Goal: Book appointment/travel/reservation

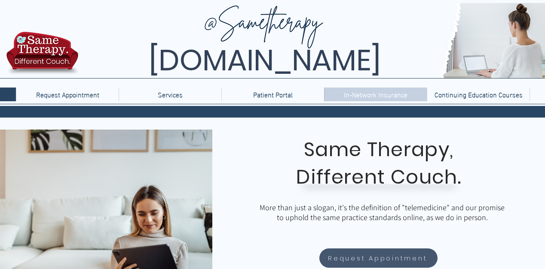
click at [391, 97] on p "In-Network Insurance" at bounding box center [375, 95] width 72 height 14
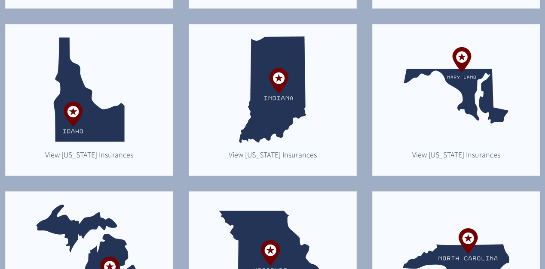
scroll to position [480, 0]
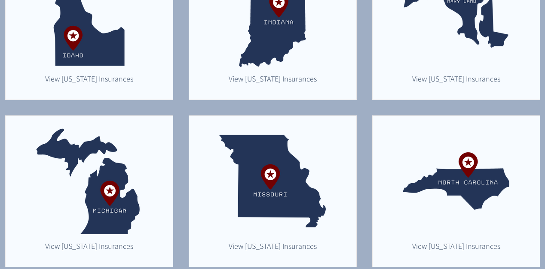
click at [125, 198] on img "main content" at bounding box center [89, 181] width 107 height 107
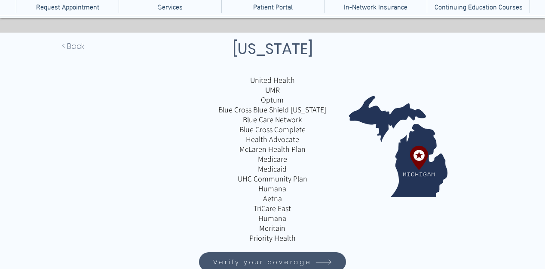
scroll to position [91, 0]
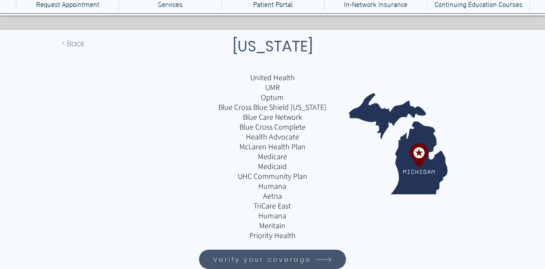
click at [275, 199] on p "Aetna" at bounding box center [272, 196] width 201 height 10
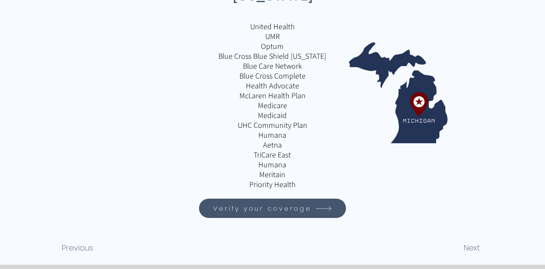
scroll to position [217, 0]
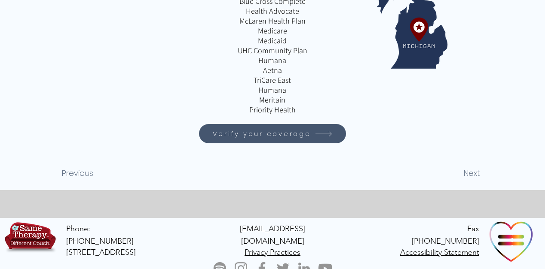
click at [280, 134] on span "Verify your coverage" at bounding box center [262, 134] width 98 height 10
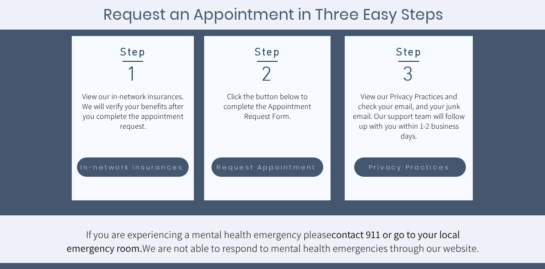
scroll to position [176, 0]
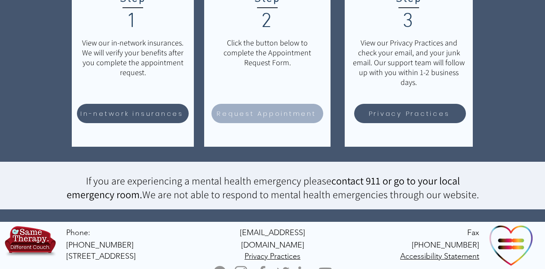
click at [251, 111] on span "Request Appointment" at bounding box center [266, 114] width 99 height 10
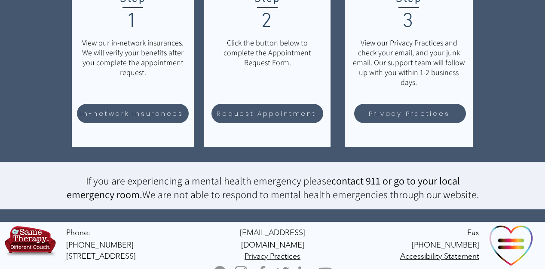
scroll to position [0, 0]
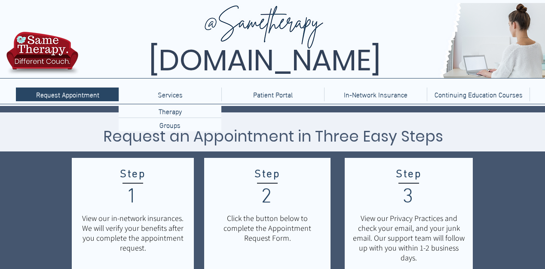
click at [57, 61] on img at bounding box center [42, 56] width 77 height 51
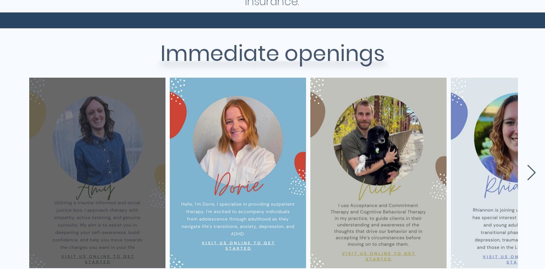
scroll to position [418, 0]
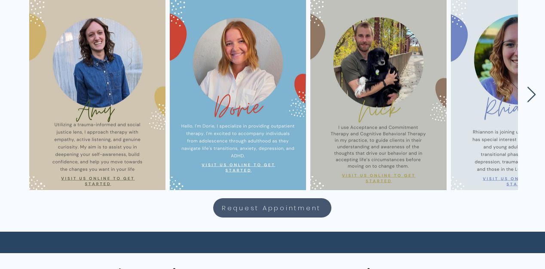
click at [527, 87] on icon "Next Item" at bounding box center [531, 95] width 10 height 17
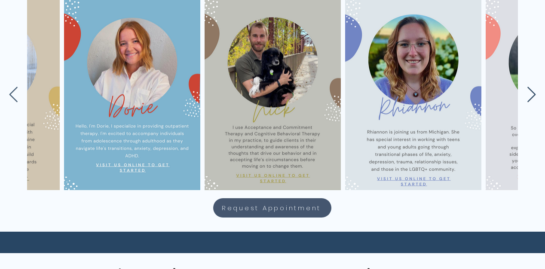
click at [527, 87] on icon "Next Item" at bounding box center [531, 95] width 10 height 17
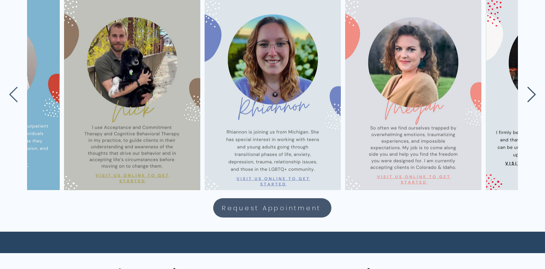
scroll to position [0, 246]
click at [527, 87] on icon "Next Item" at bounding box center [531, 95] width 10 height 17
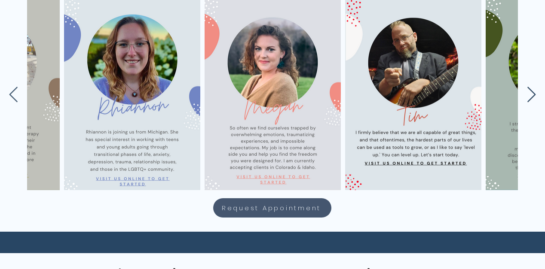
click at [527, 87] on icon "Next Item" at bounding box center [531, 95] width 10 height 17
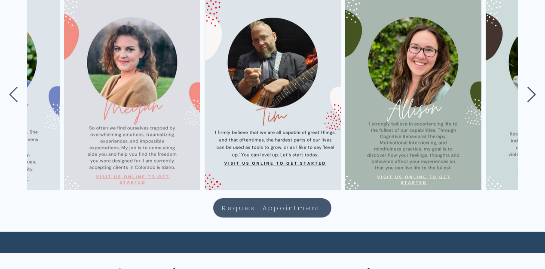
click at [527, 87] on icon "Next Item" at bounding box center [531, 95] width 10 height 17
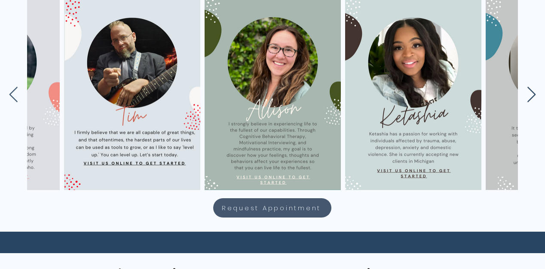
scroll to position [0, 668]
click at [527, 87] on icon "Next Item" at bounding box center [531, 95] width 10 height 17
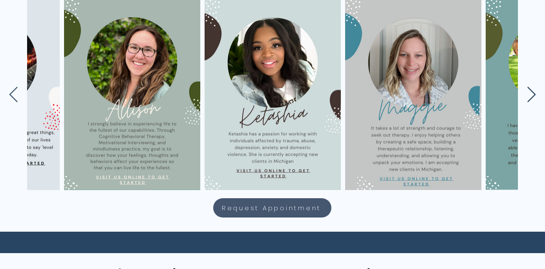
click at [527, 87] on icon "Next Item" at bounding box center [531, 95] width 10 height 17
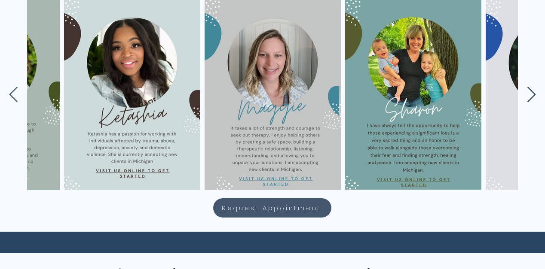
click at [527, 87] on icon "Next Item" at bounding box center [531, 95] width 10 height 17
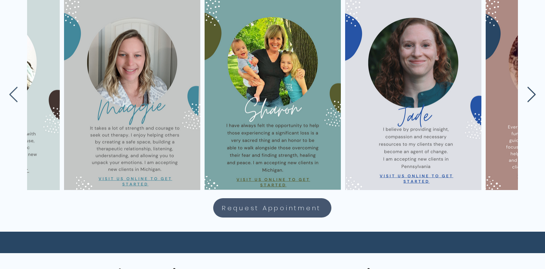
click at [527, 87] on icon "Next Item" at bounding box center [531, 95] width 10 height 17
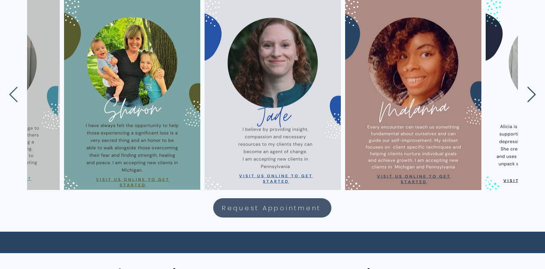
scroll to position [0, 1230]
click at [527, 87] on icon "Next Item" at bounding box center [531, 95] width 10 height 17
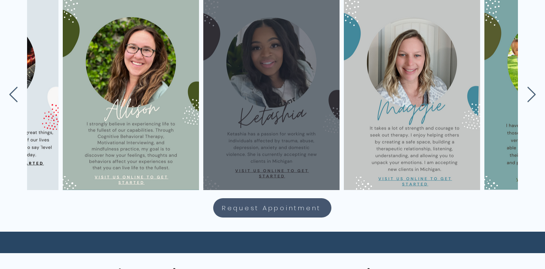
scroll to position [0, 3337]
